Goal: Information Seeking & Learning: Compare options

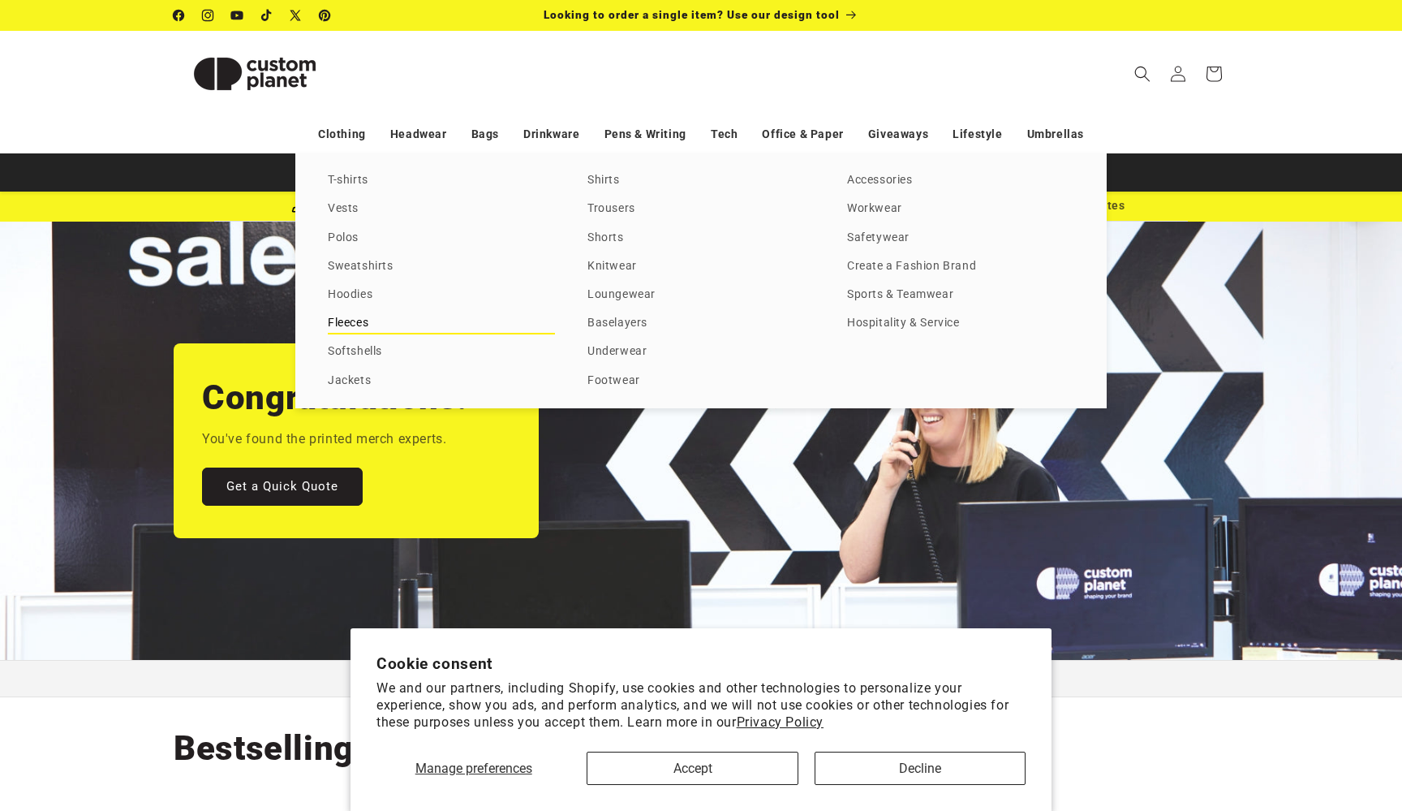
click at [358, 321] on link "Fleeces" at bounding box center [441, 323] width 227 height 22
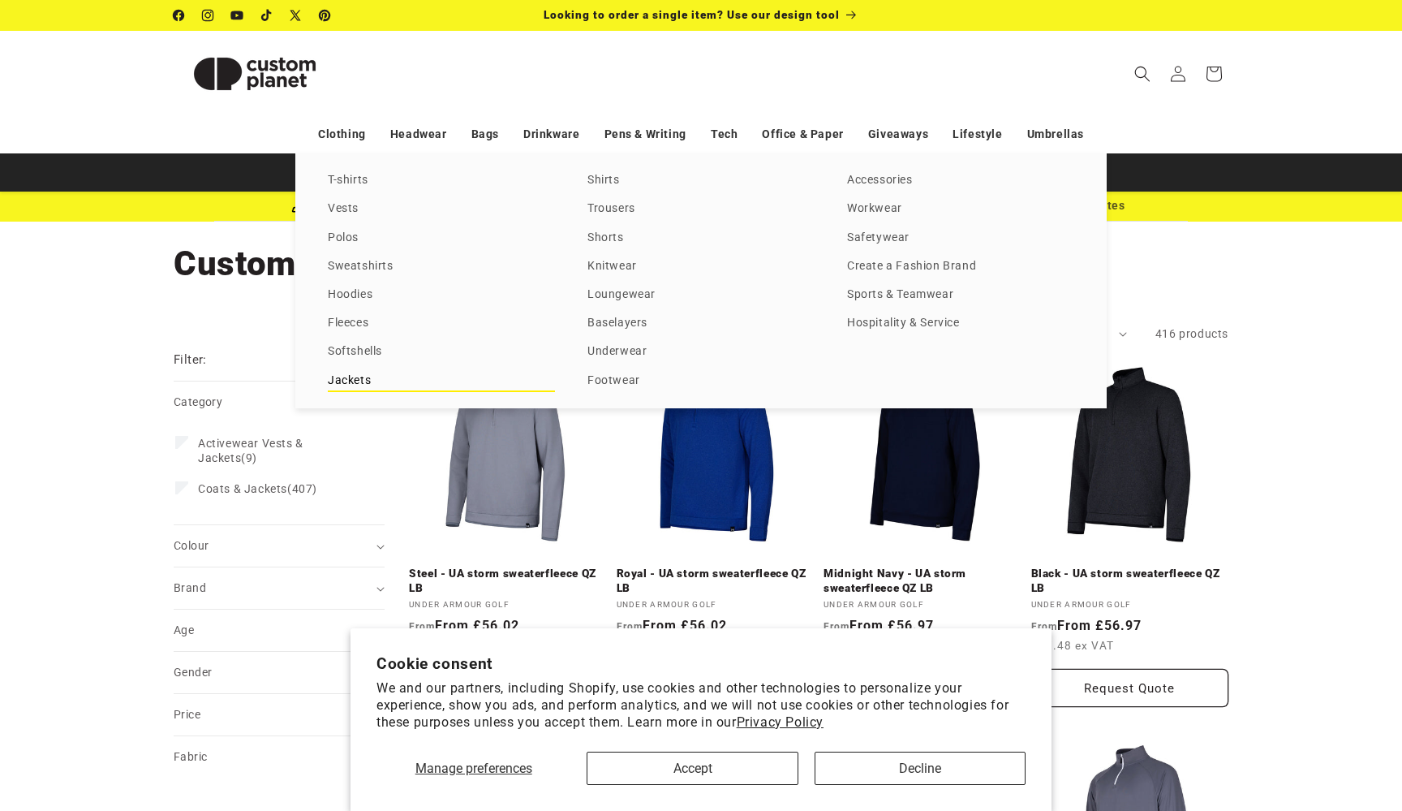
click at [346, 380] on link "Jackets" at bounding box center [441, 381] width 227 height 22
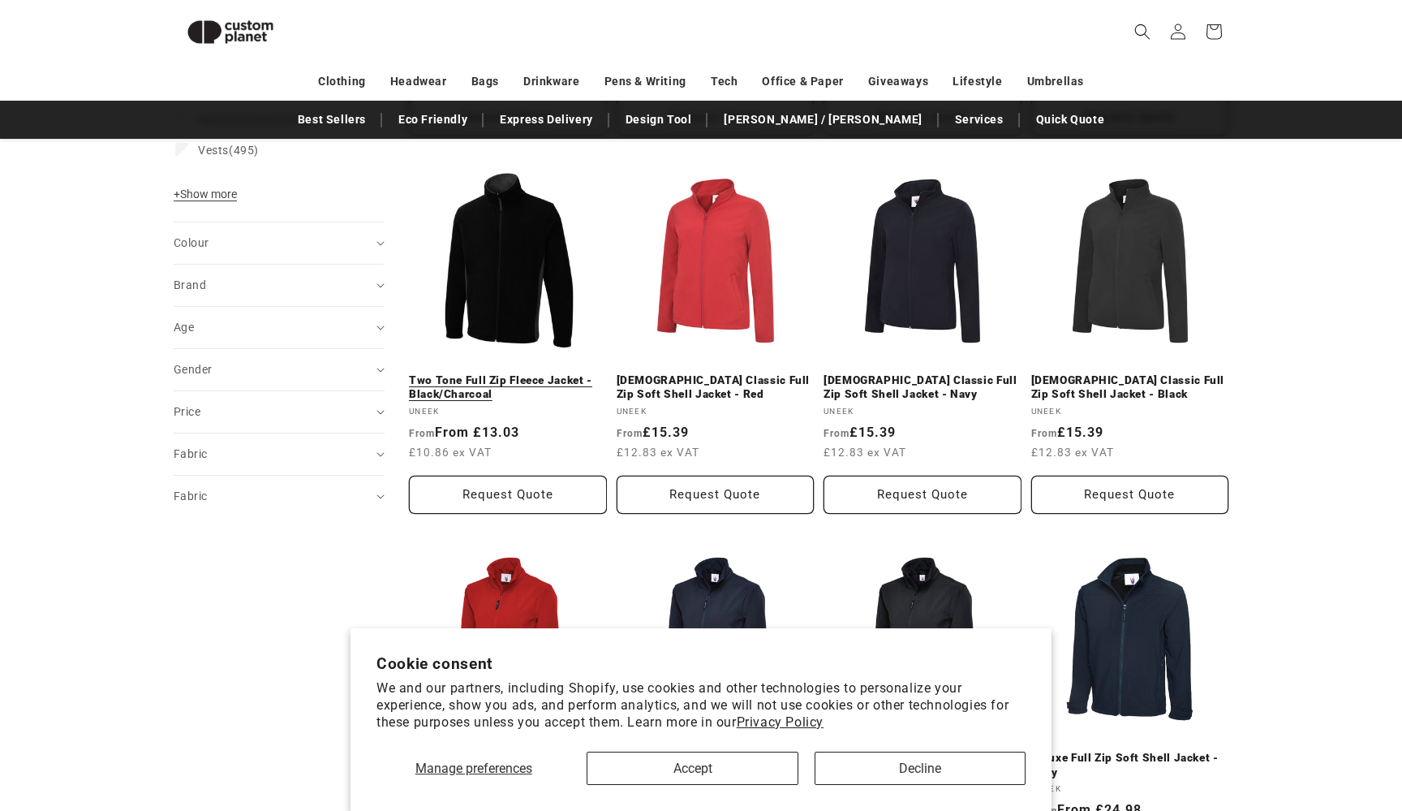
scroll to position [685, 0]
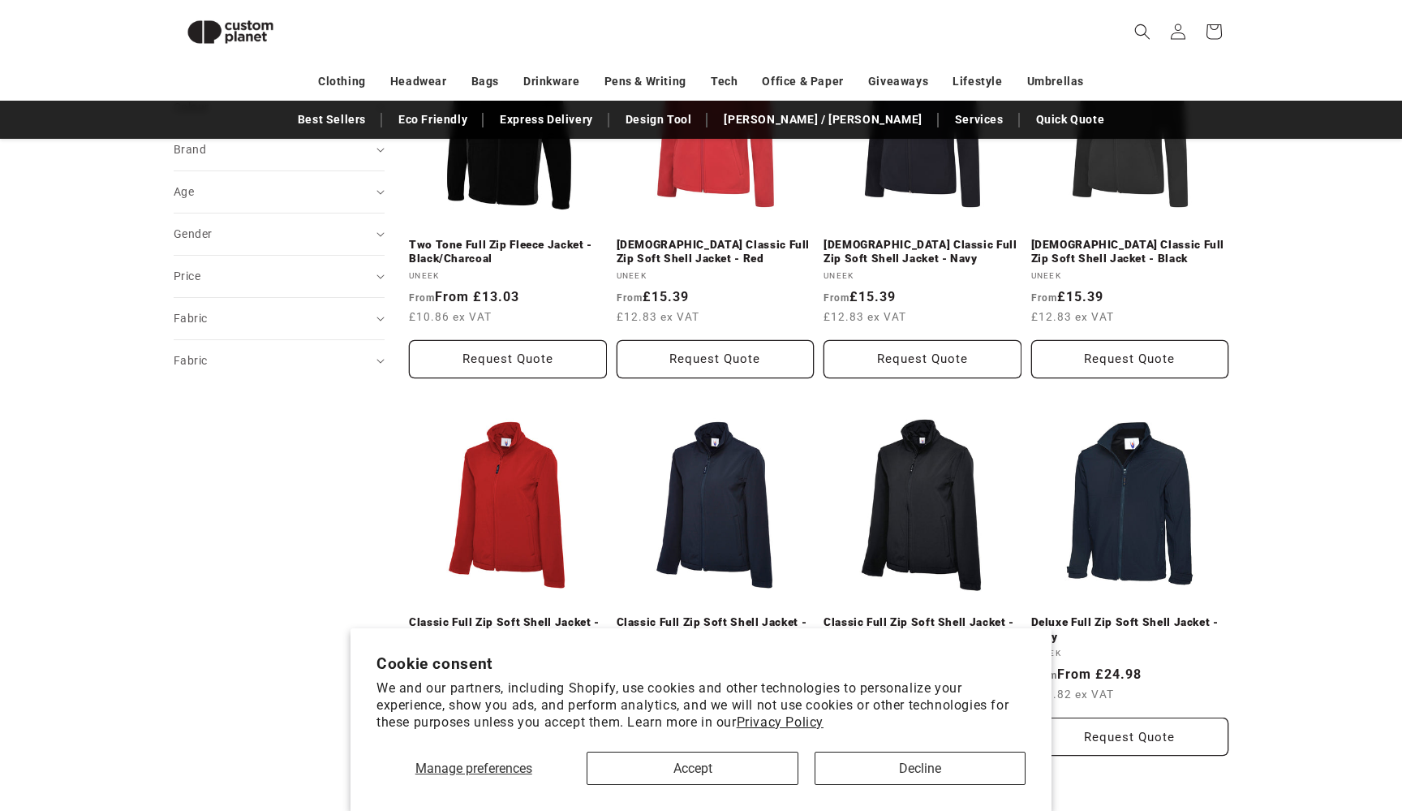
click at [945, 615] on link "Classic Full Zip Soft Shell Jacket - Black" at bounding box center [923, 629] width 198 height 28
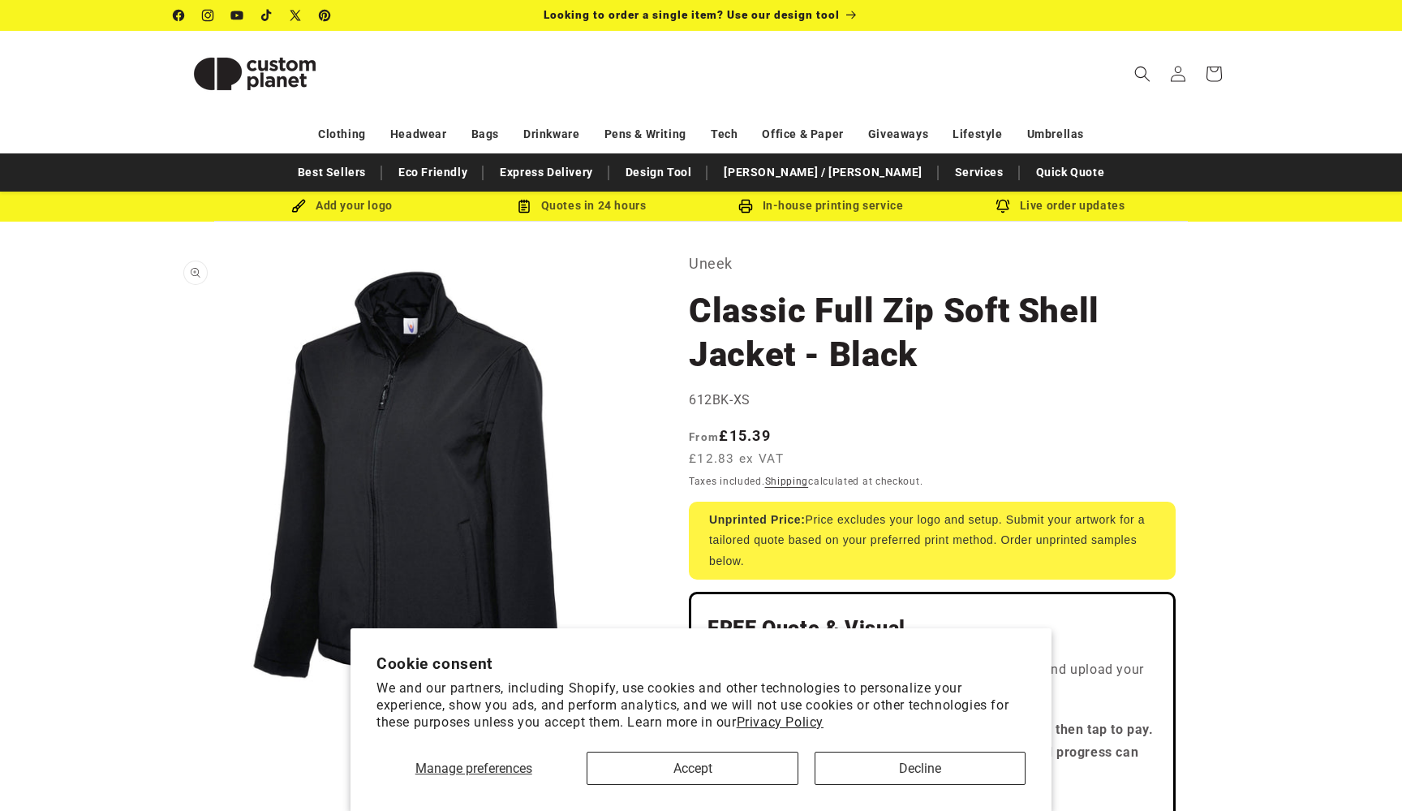
click at [174, 725] on button "Open media 1 in modal" at bounding box center [174, 725] width 0 height 0
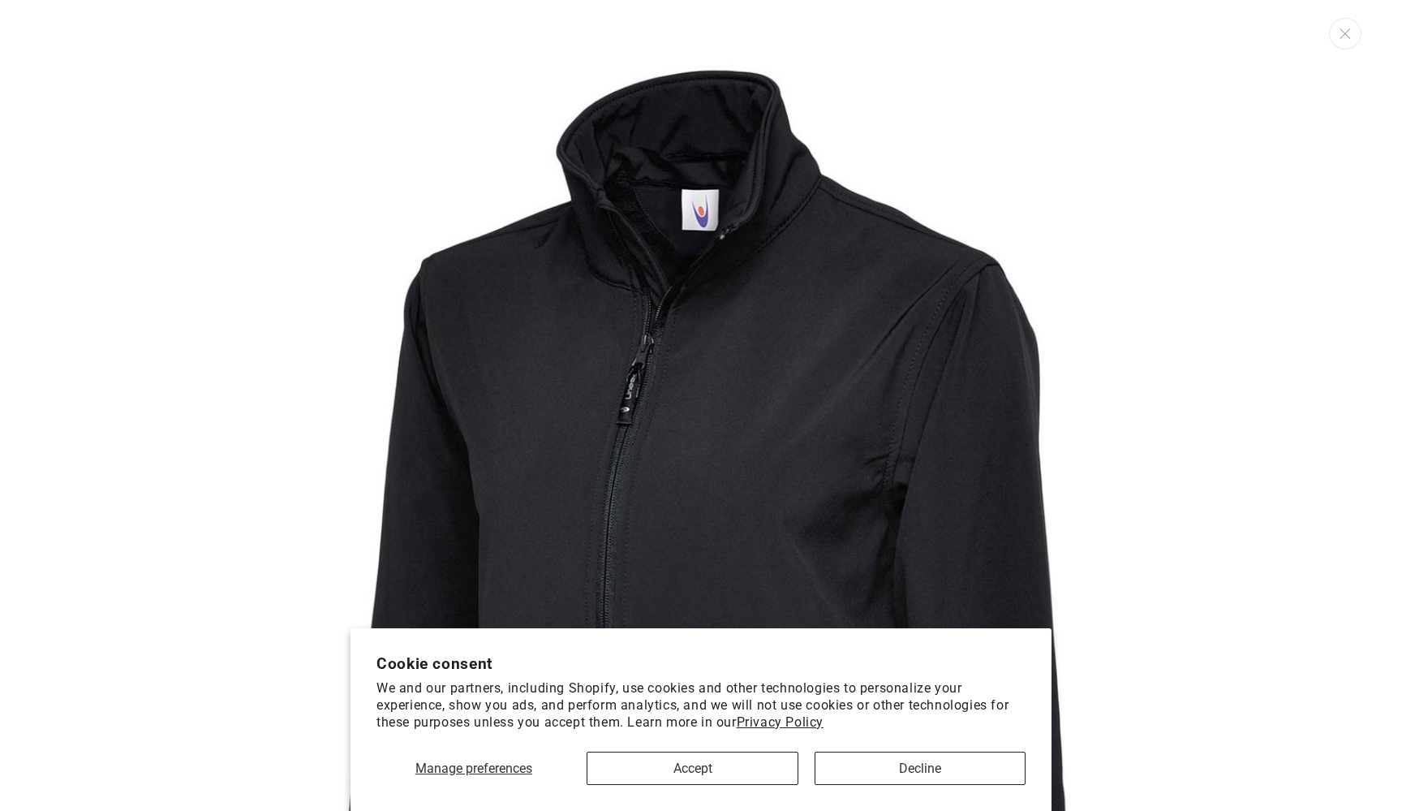
scroll to position [16, 0]
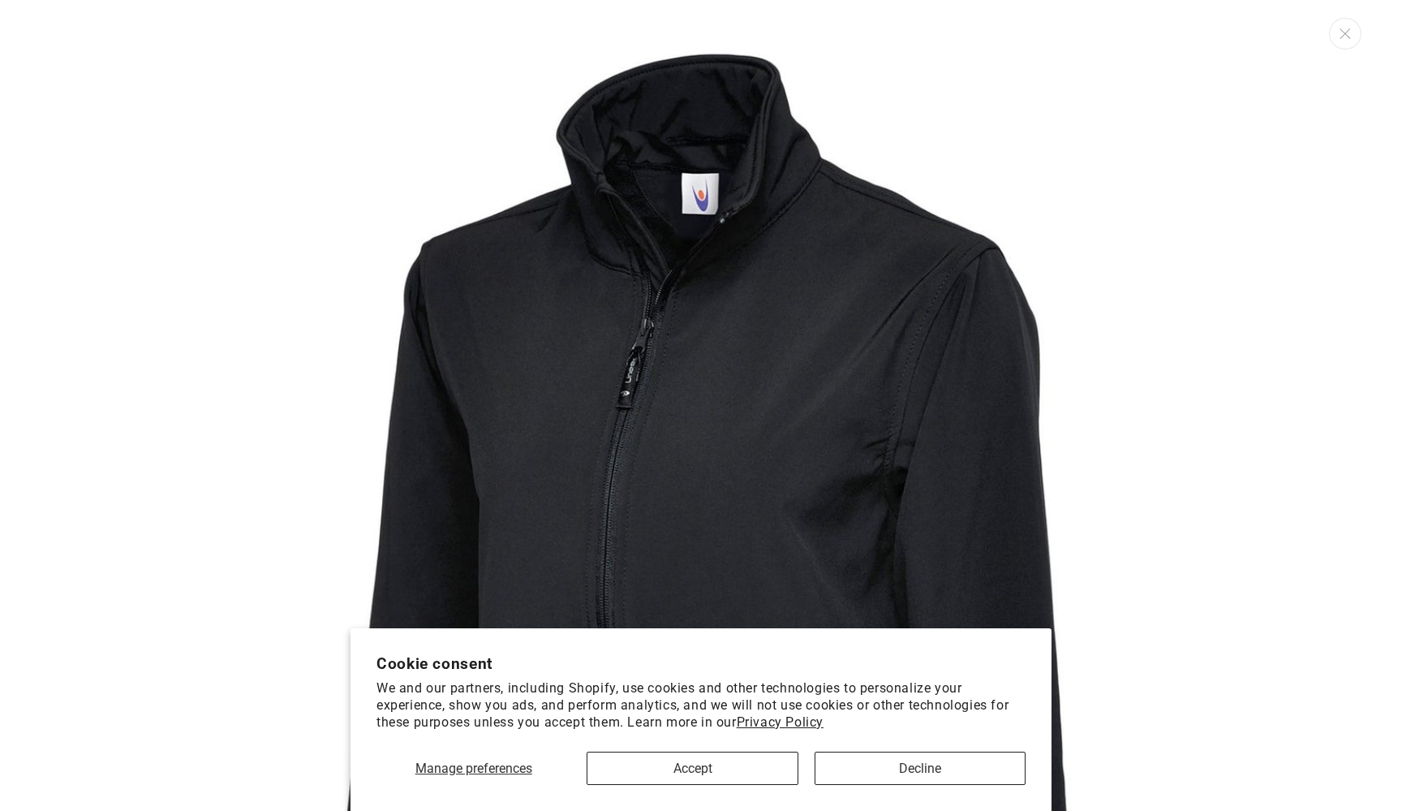
click at [759, 761] on button "Accept" at bounding box center [692, 767] width 211 height 33
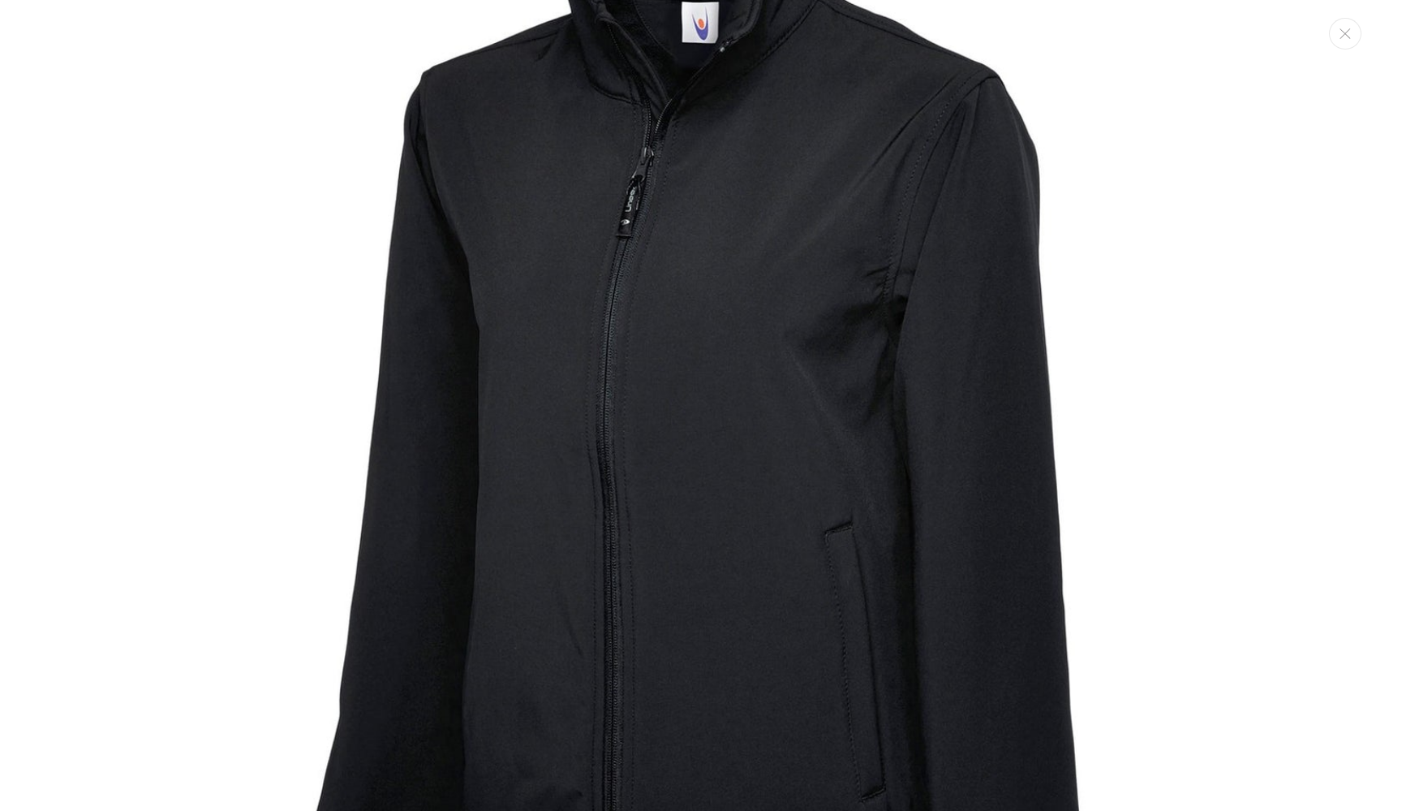
scroll to position [438, 0]
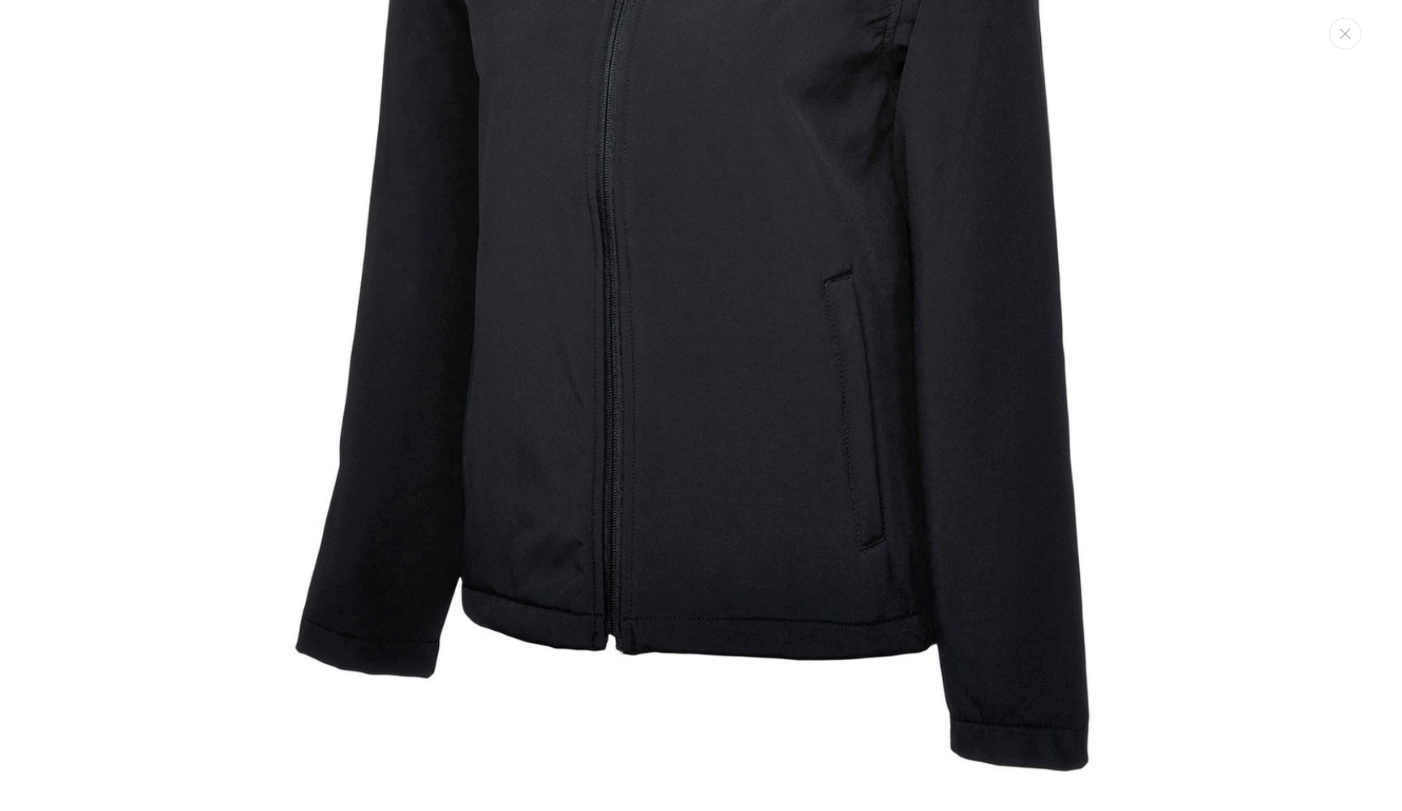
click at [146, 398] on img "Media gallery" at bounding box center [701, 190] width 1224 height 1224
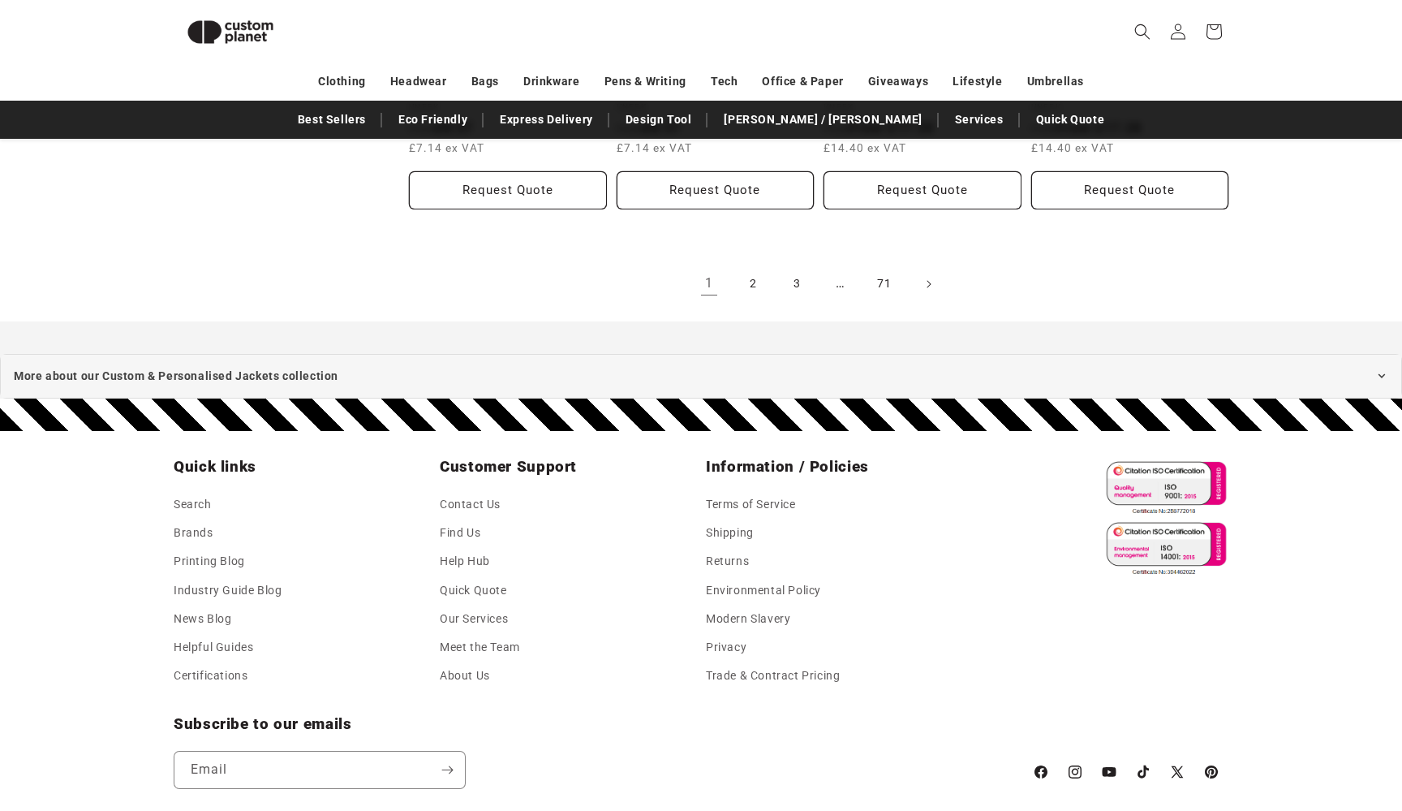
scroll to position [2033, 0]
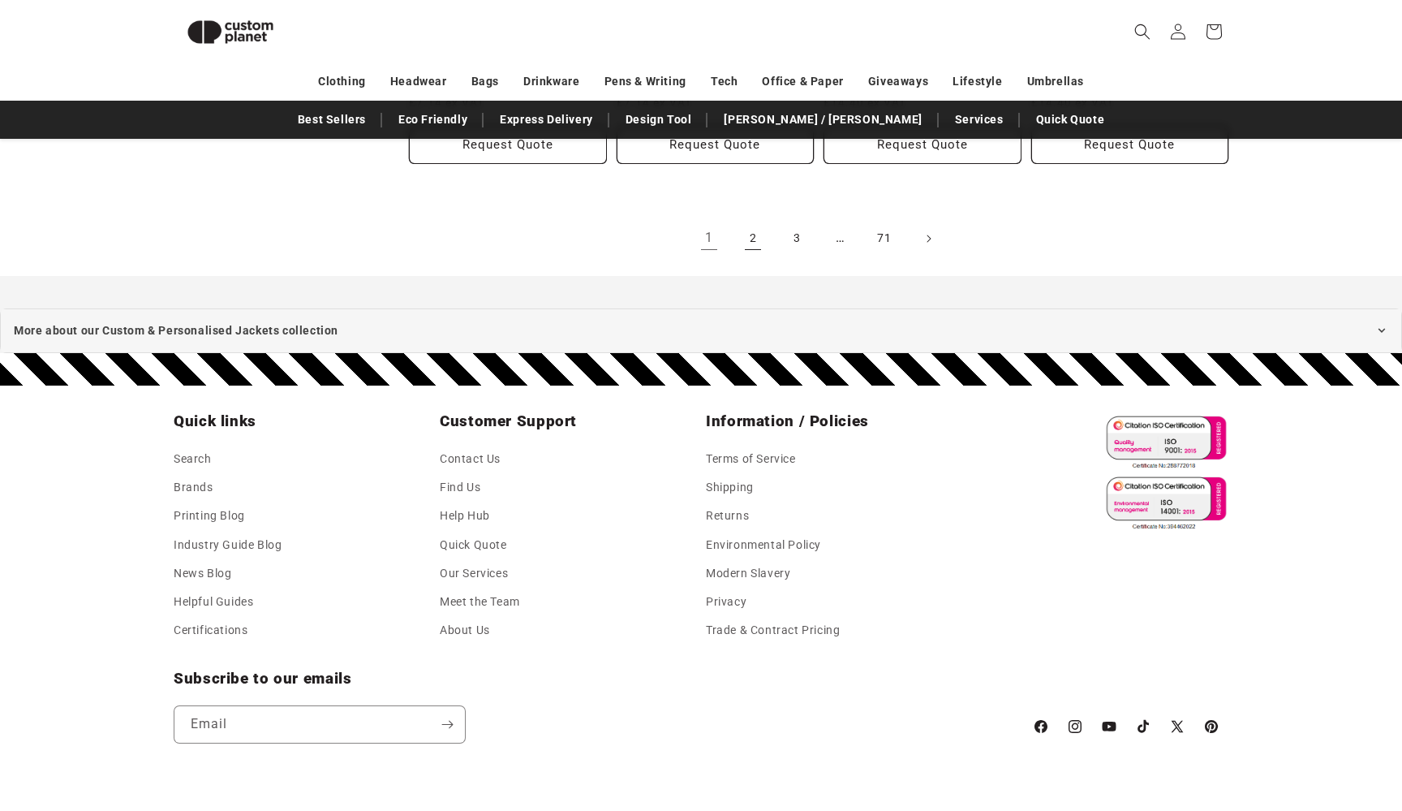
click at [755, 236] on link "2" at bounding box center [753, 239] width 36 height 36
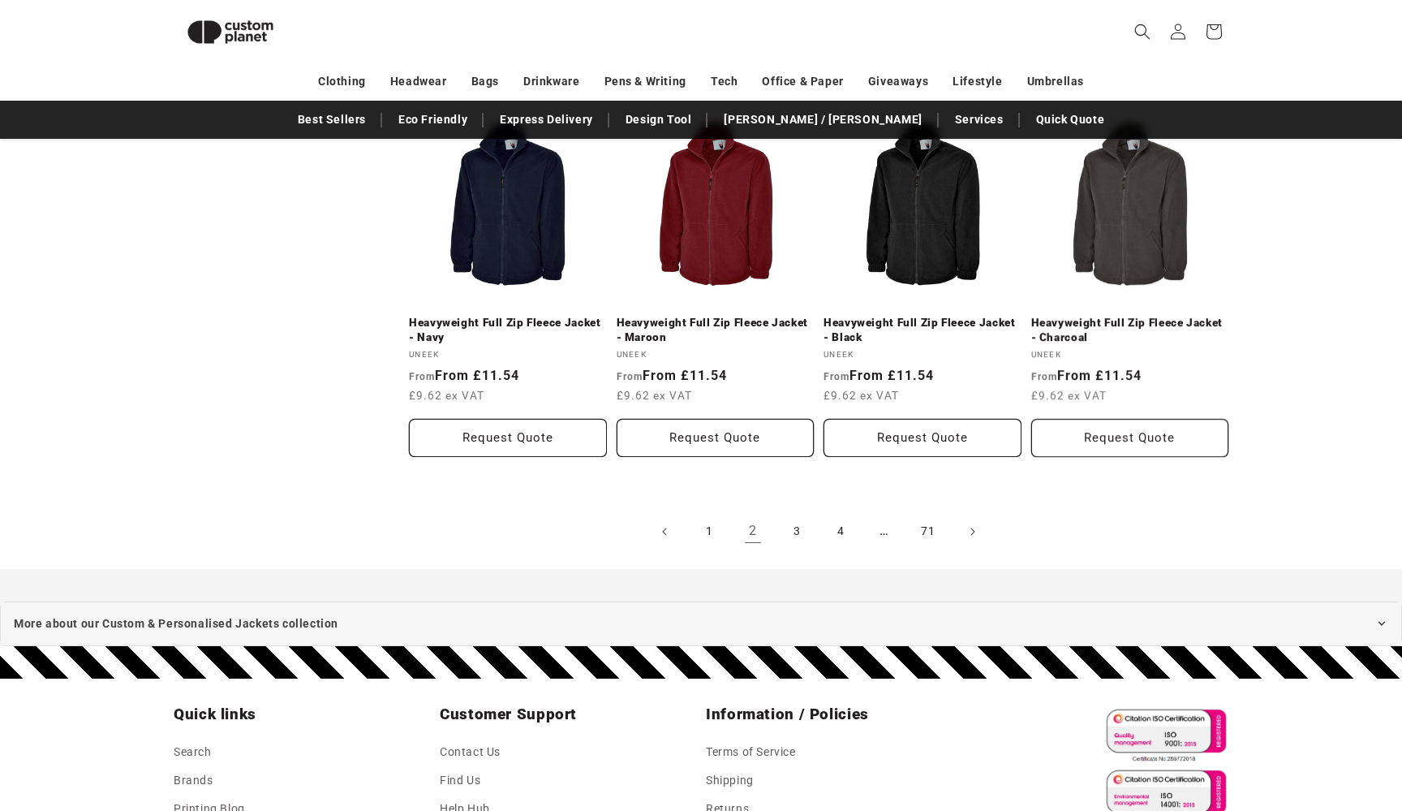
scroll to position [1741, 0]
